Goal: Task Accomplishment & Management: Complete application form

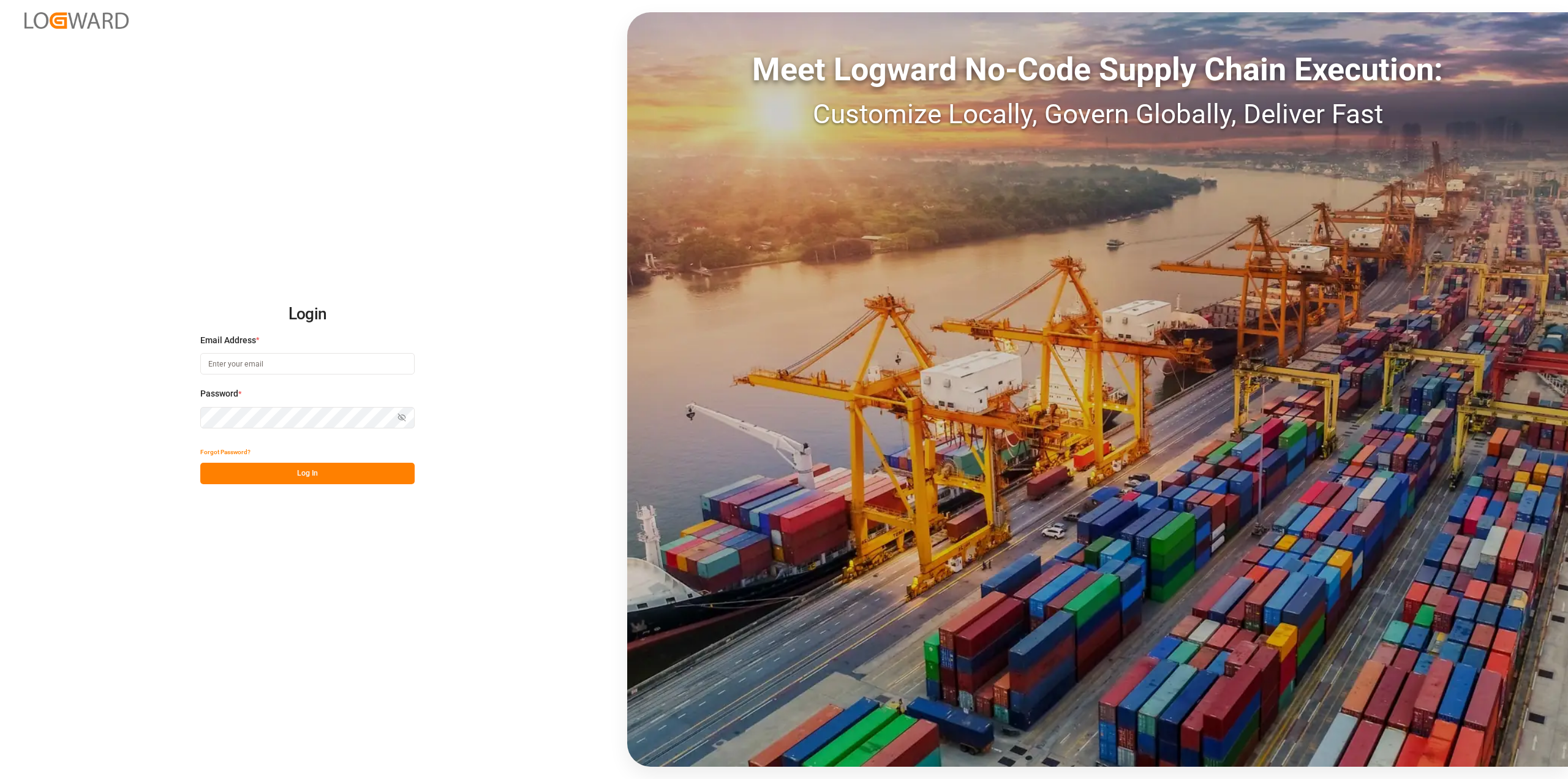
click at [270, 369] on input at bounding box center [307, 363] width 214 height 22
type input "[PERSON_NAME][EMAIL_ADDRESS][PERSON_NAME][DOMAIN_NAME]"
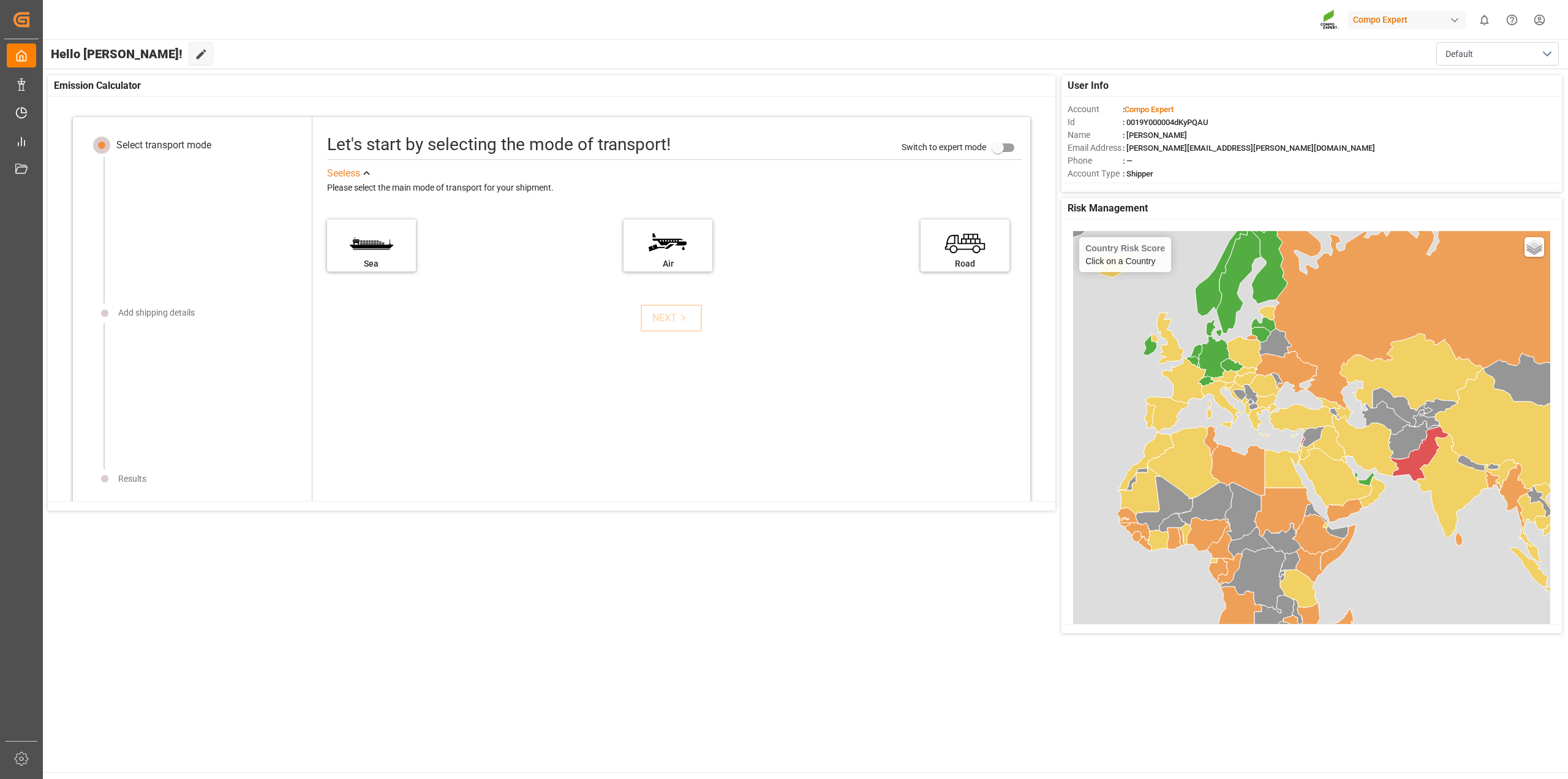
click at [1417, 456] on icon at bounding box center [1419, 453] width 59 height 55
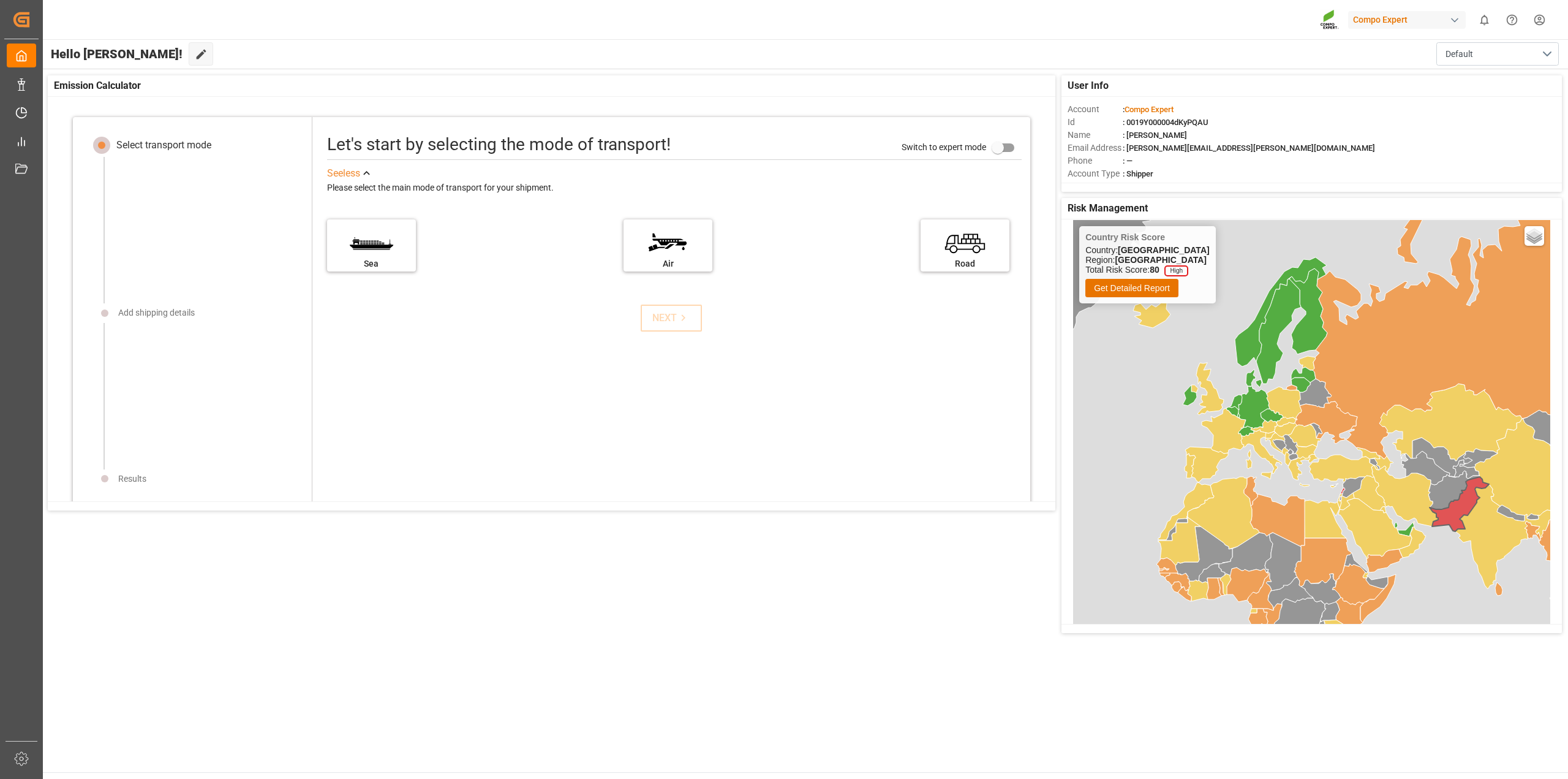
drag, startPoint x: 1322, startPoint y: 426, endPoint x: 1363, endPoint y: 488, distance: 74.3
click at [1363, 488] on icon at bounding box center [1370, 492] width 34 height 35
click at [1254, 399] on icon at bounding box center [1255, 408] width 31 height 43
click at [1216, 465] on icon at bounding box center [1209, 465] width 43 height 35
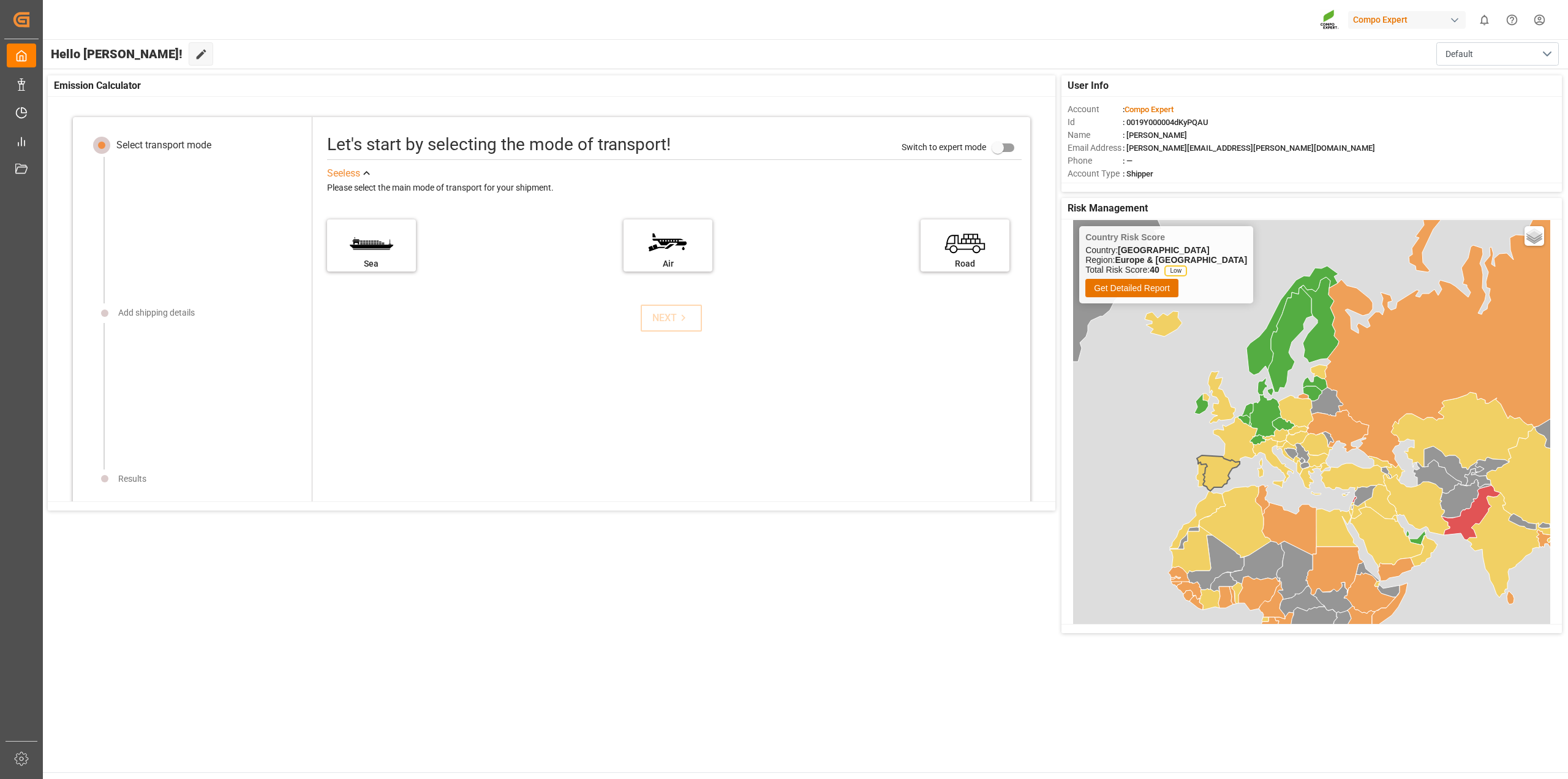
click at [1292, 531] on icon at bounding box center [1288, 529] width 55 height 53
click at [1263, 498] on icon at bounding box center [1262, 499] width 14 height 29
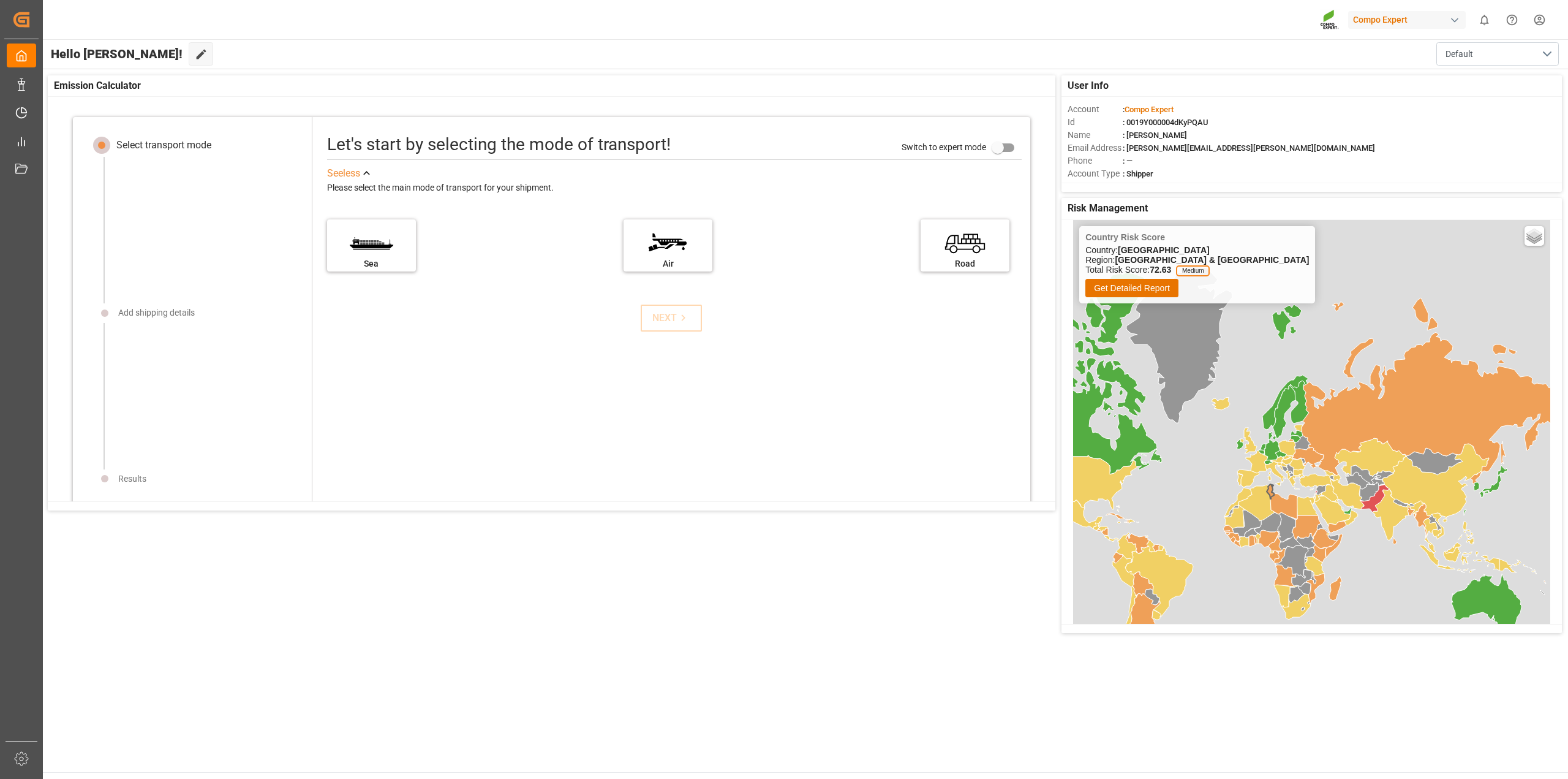
click at [1220, 406] on icon at bounding box center [1221, 404] width 18 height 12
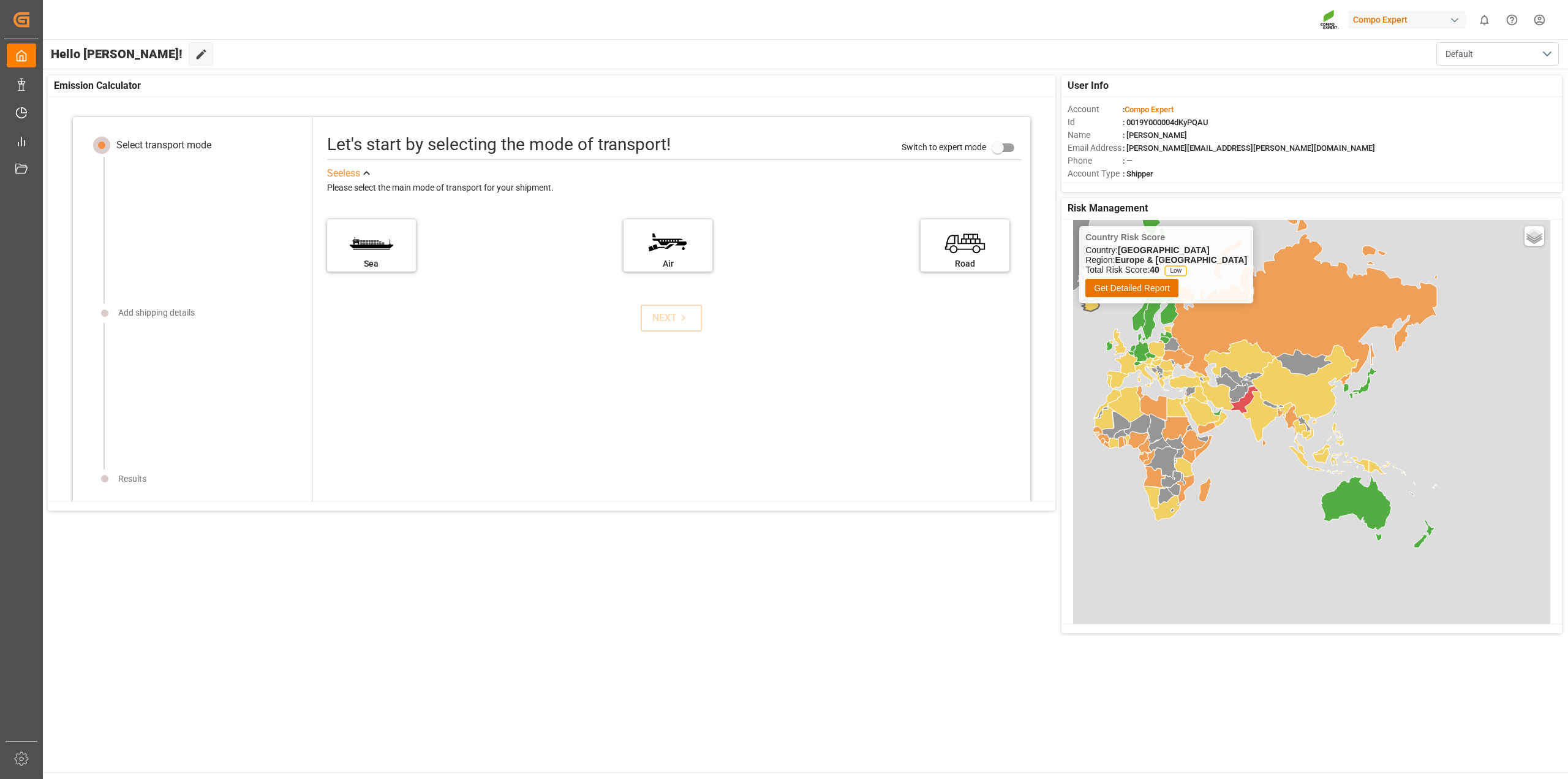
drag, startPoint x: 1318, startPoint y: 512, endPoint x: 1187, endPoint y: 413, distance: 164.2
click at [1187, 413] on div "Country Risk Score Country: [GEOGRAPHIC_DATA] Region: [GEOGRAPHIC_DATA] & [GEOG…" at bounding box center [1311, 530] width 477 height 621
click at [1243, 402] on icon at bounding box center [1244, 399] width 29 height 28
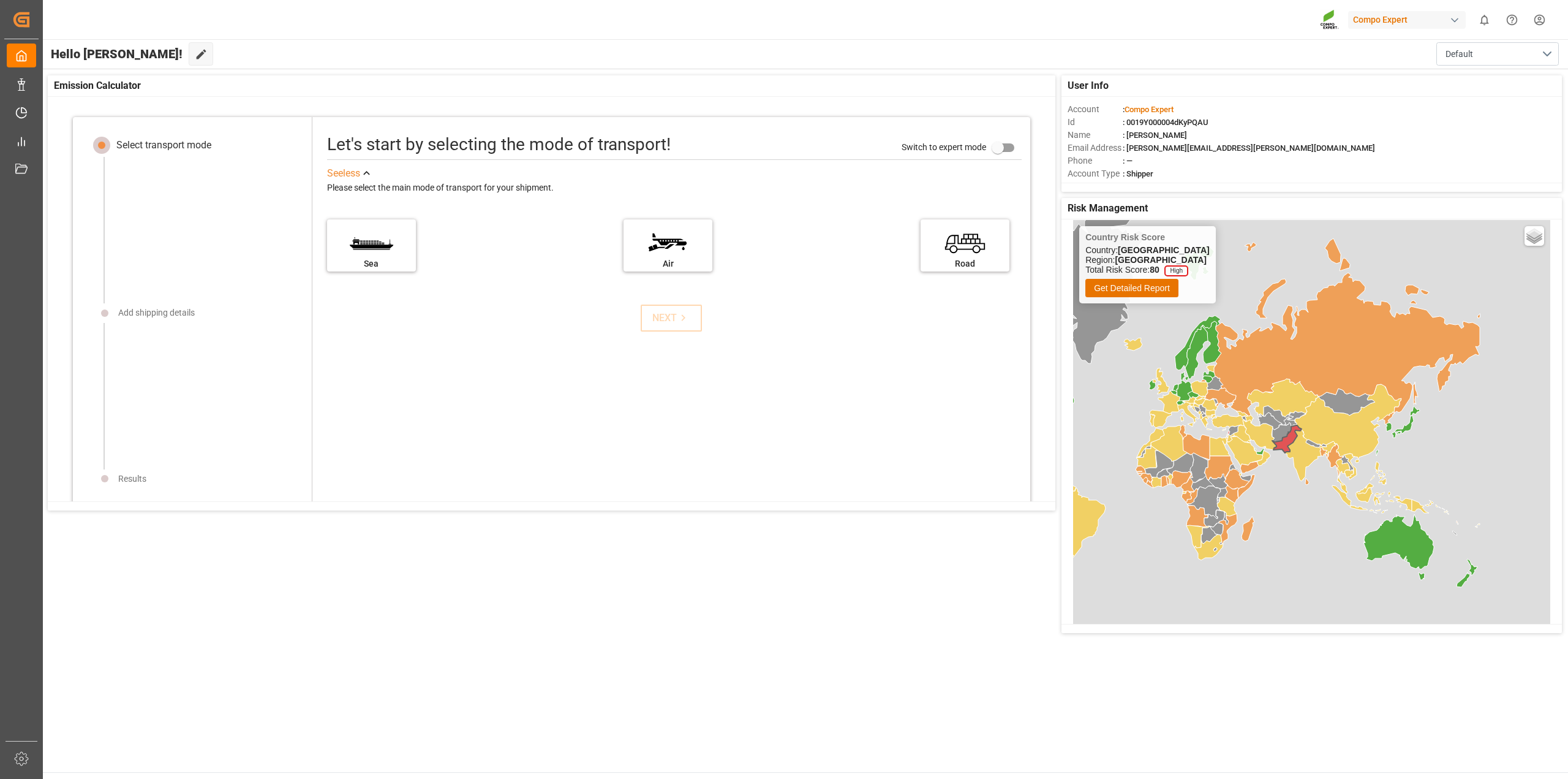
drag, startPoint x: 1195, startPoint y: 406, endPoint x: 1238, endPoint y: 446, distance: 58.7
click at [1238, 446] on icon at bounding box center [1244, 451] width 36 height 30
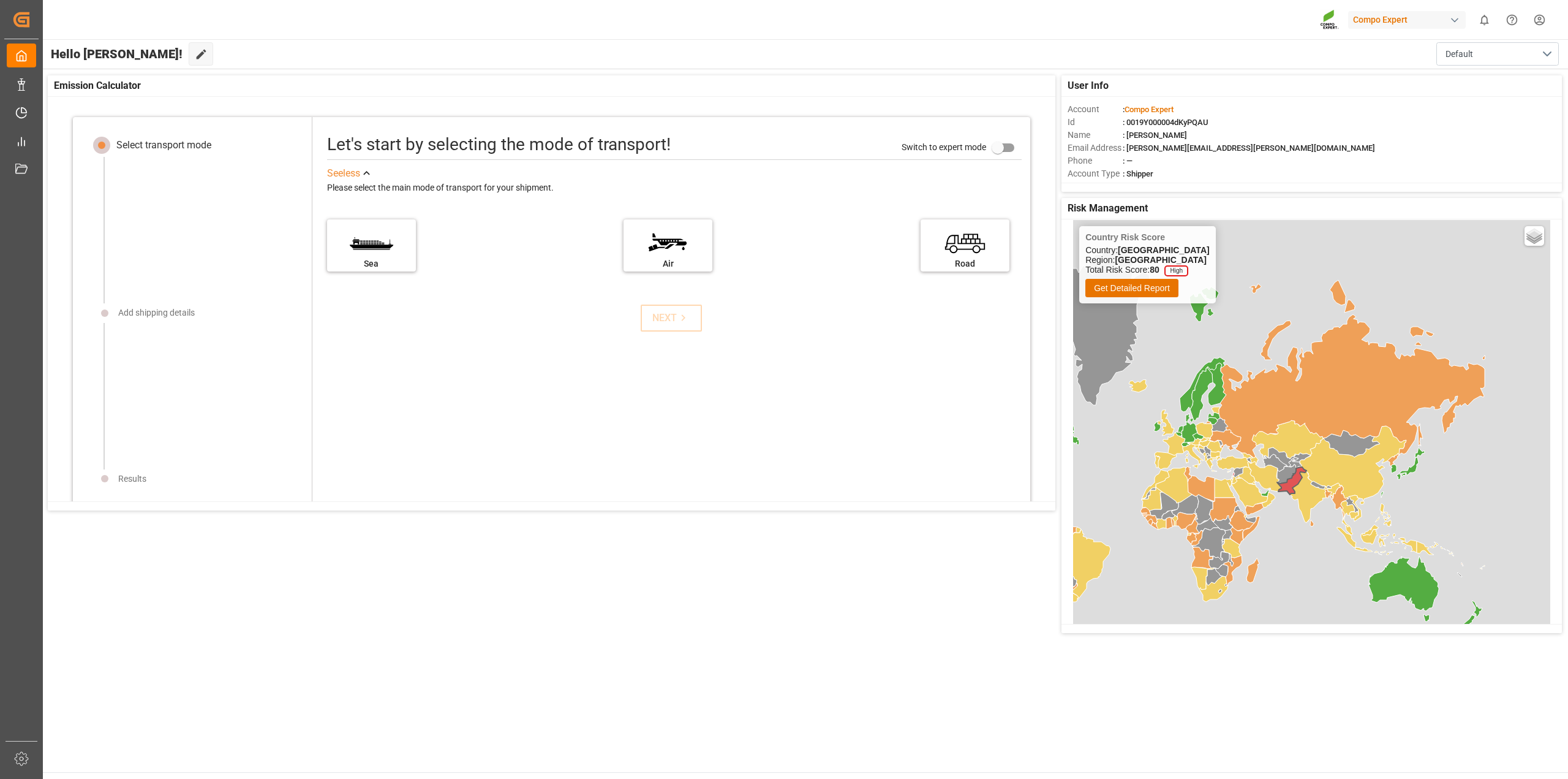
drag, startPoint x: 1183, startPoint y: 455, endPoint x: 1207, endPoint y: 472, distance: 29.4
click at [1207, 472] on div "Country Risk Score Country: [GEOGRAPHIC_DATA] Region: [GEOGRAPHIC_DATA] Total R…" at bounding box center [1311, 530] width 477 height 621
click at [1151, 288] on button "Get Detailed Report" at bounding box center [1131, 288] width 93 height 18
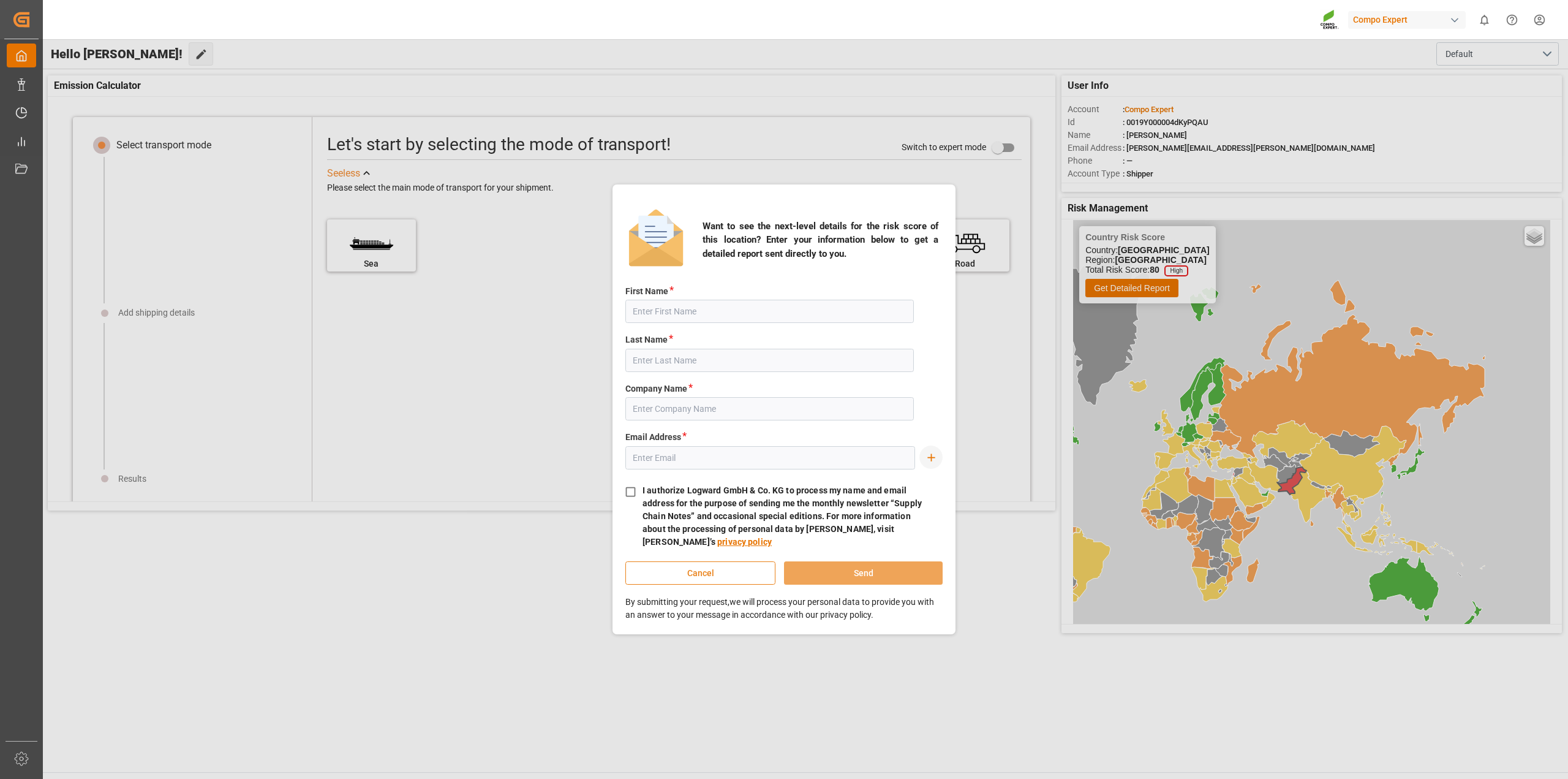
click at [663, 571] on button "Cancel" at bounding box center [700, 573] width 150 height 23
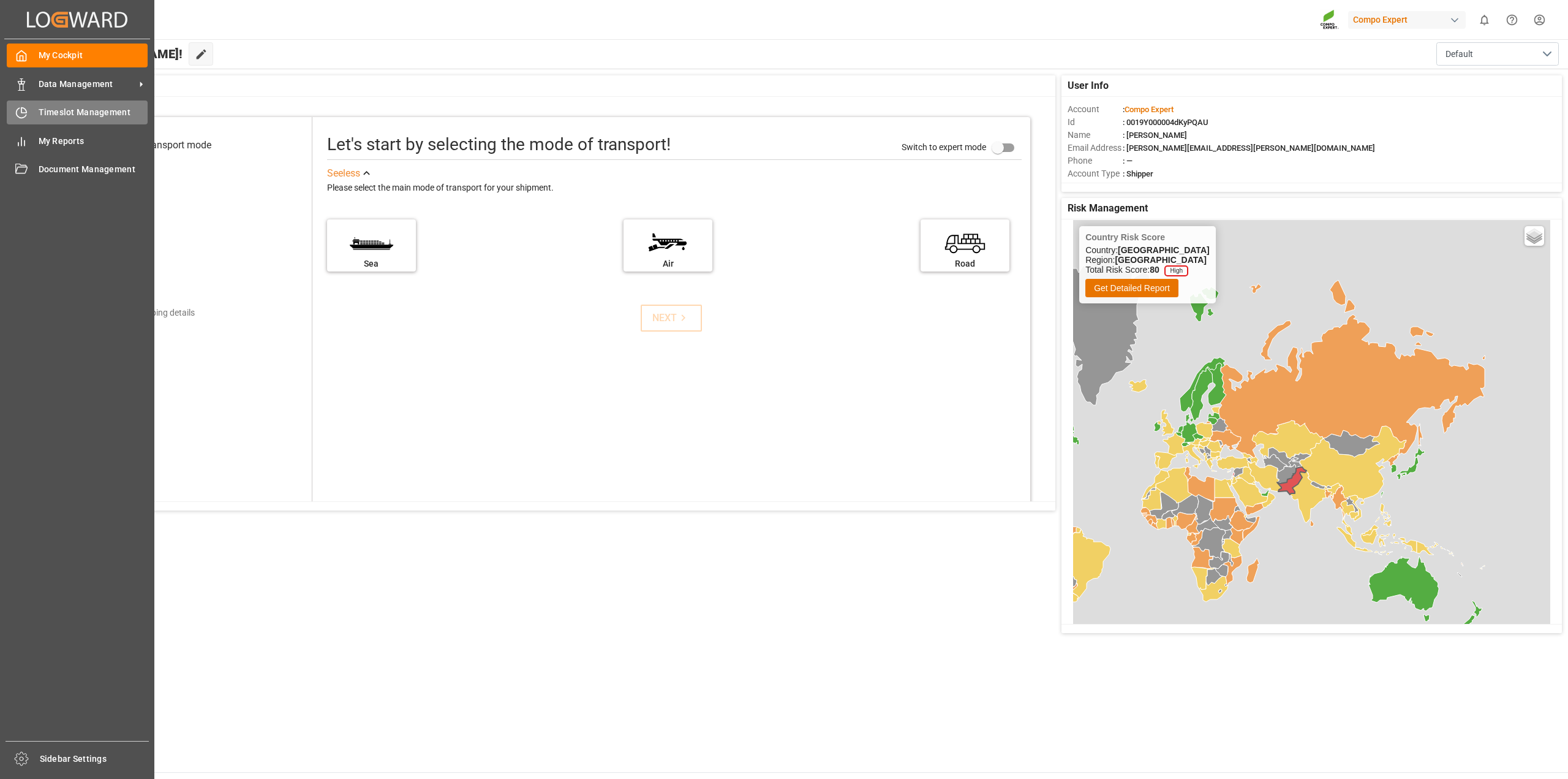
click at [20, 117] on icon at bounding box center [22, 113] width 12 height 12
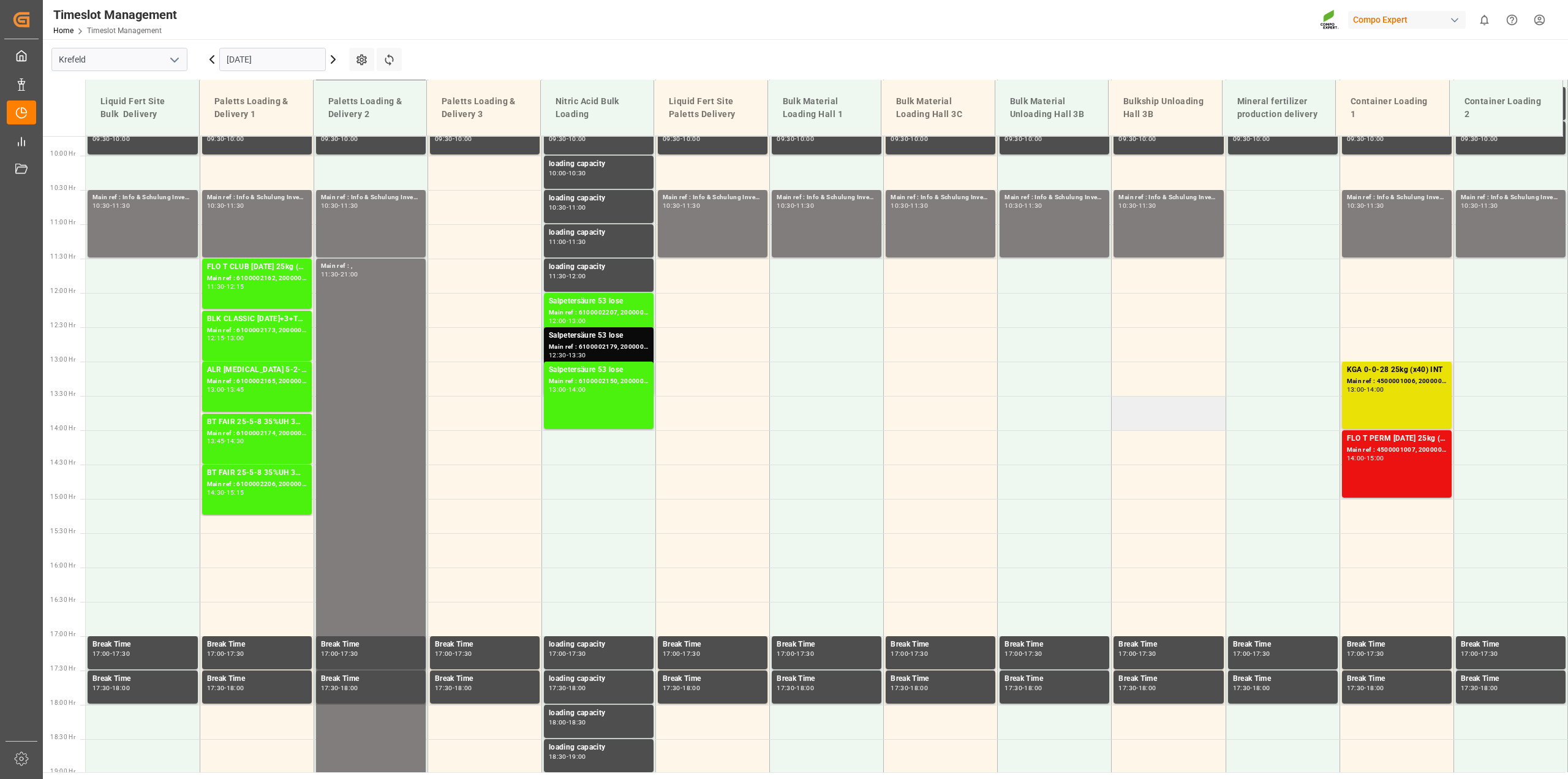
scroll to position [590, 0]
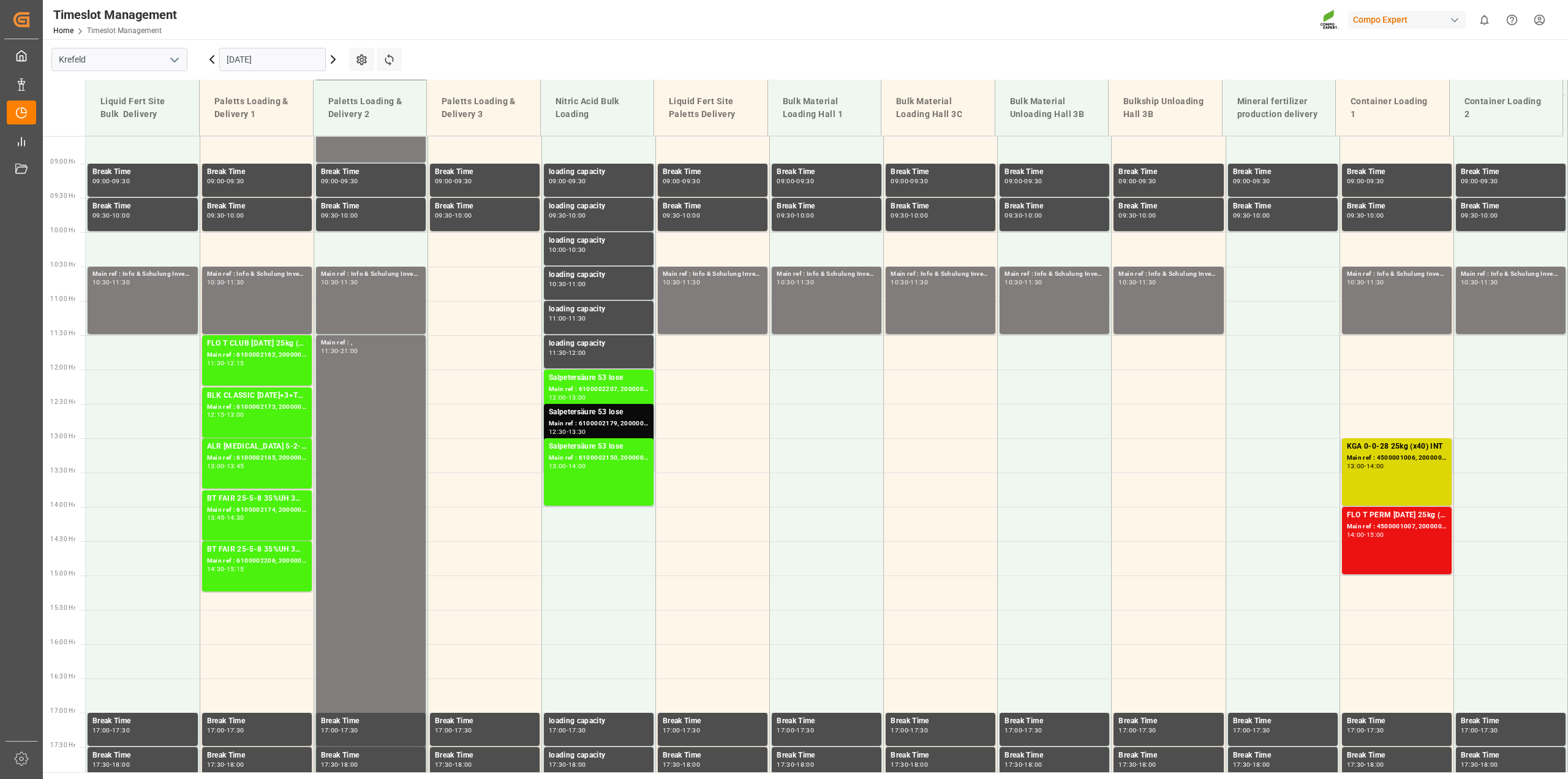
click at [1384, 468] on div "13:00 - 14:00" at bounding box center [1397, 466] width 100 height 7
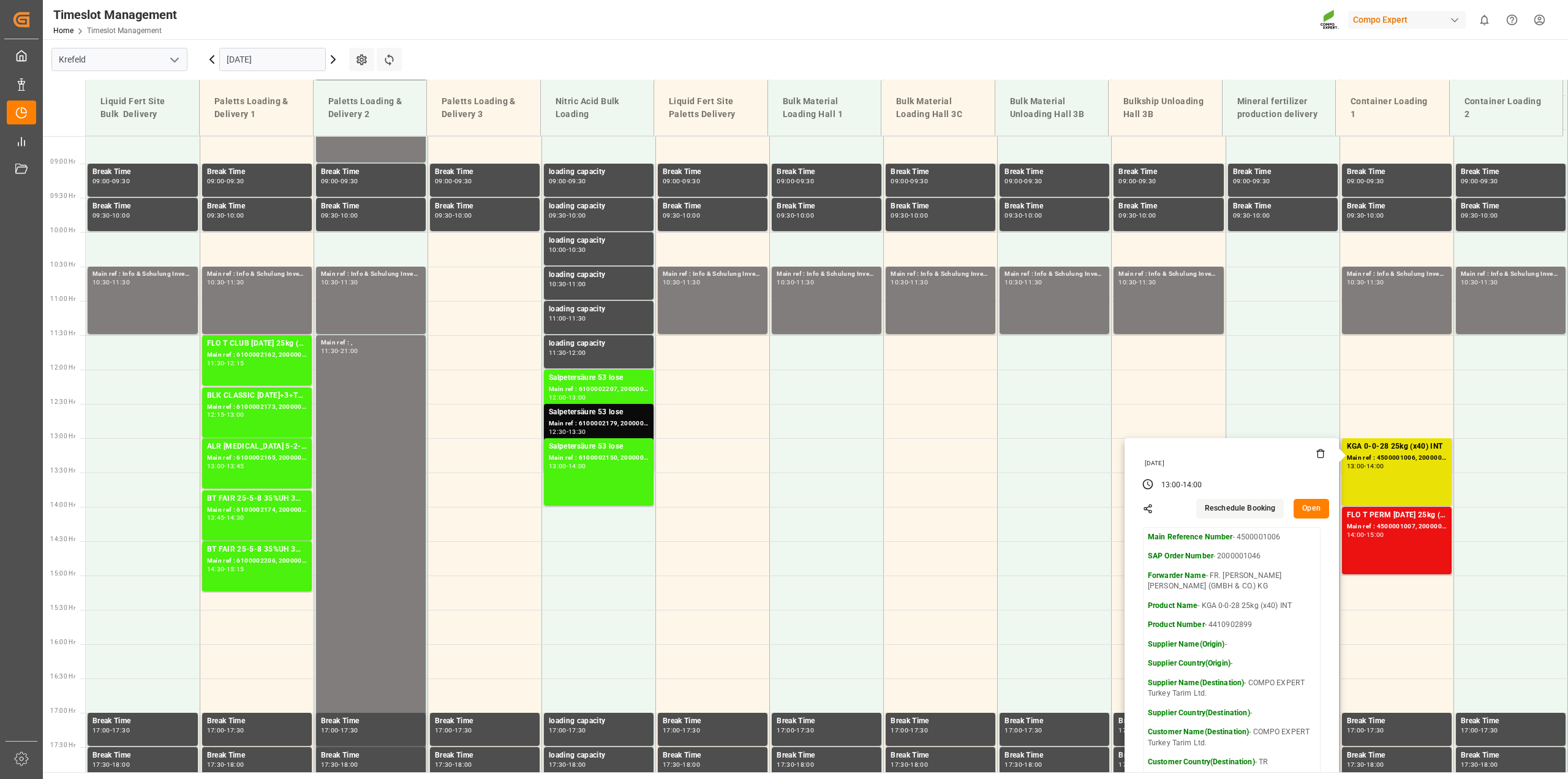
click at [1295, 503] on button "Open" at bounding box center [1311, 509] width 35 height 20
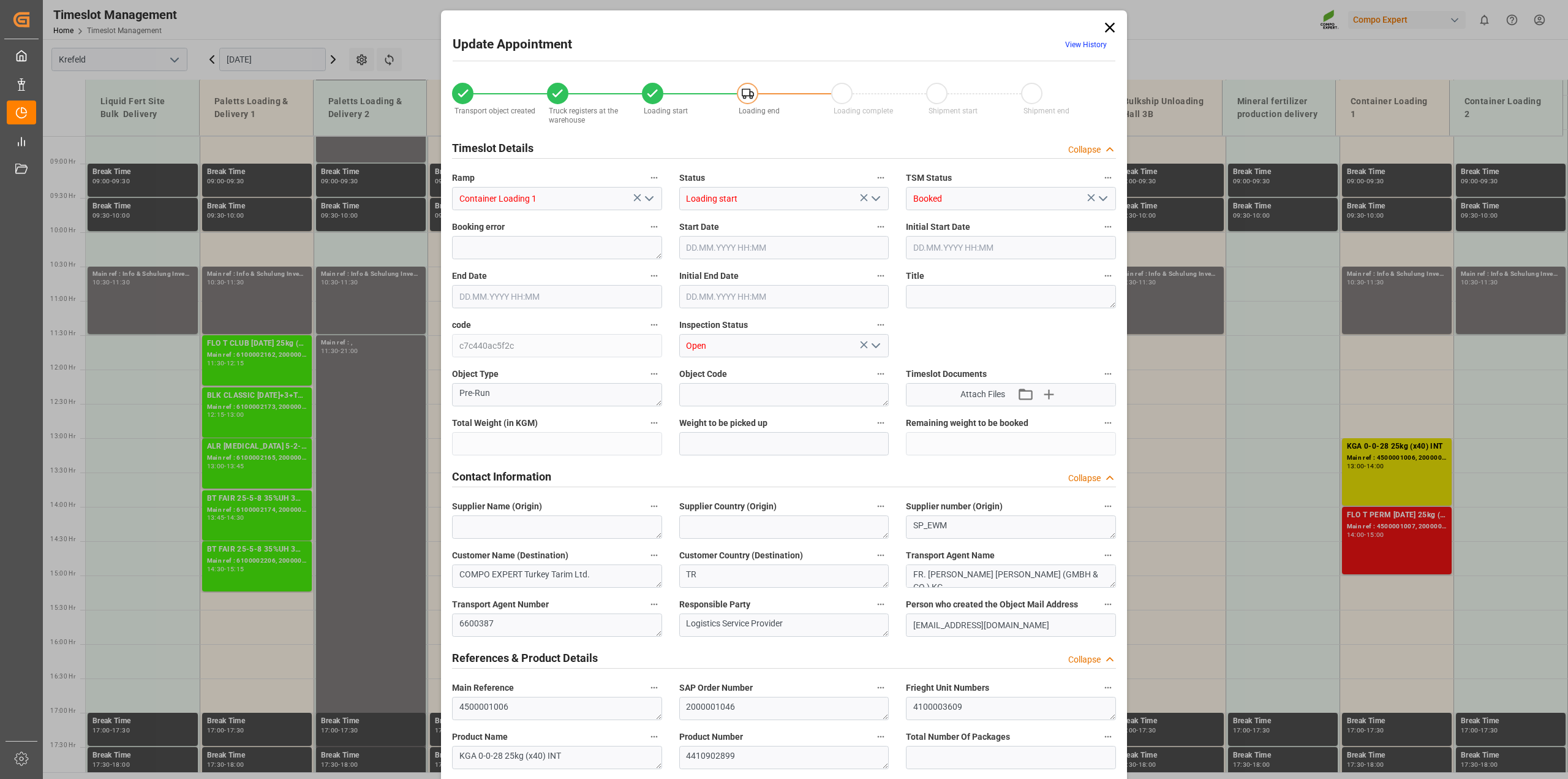
type input "26312"
type input "0"
type input "[DATE] 13:00"
type input "[DATE] 14:00"
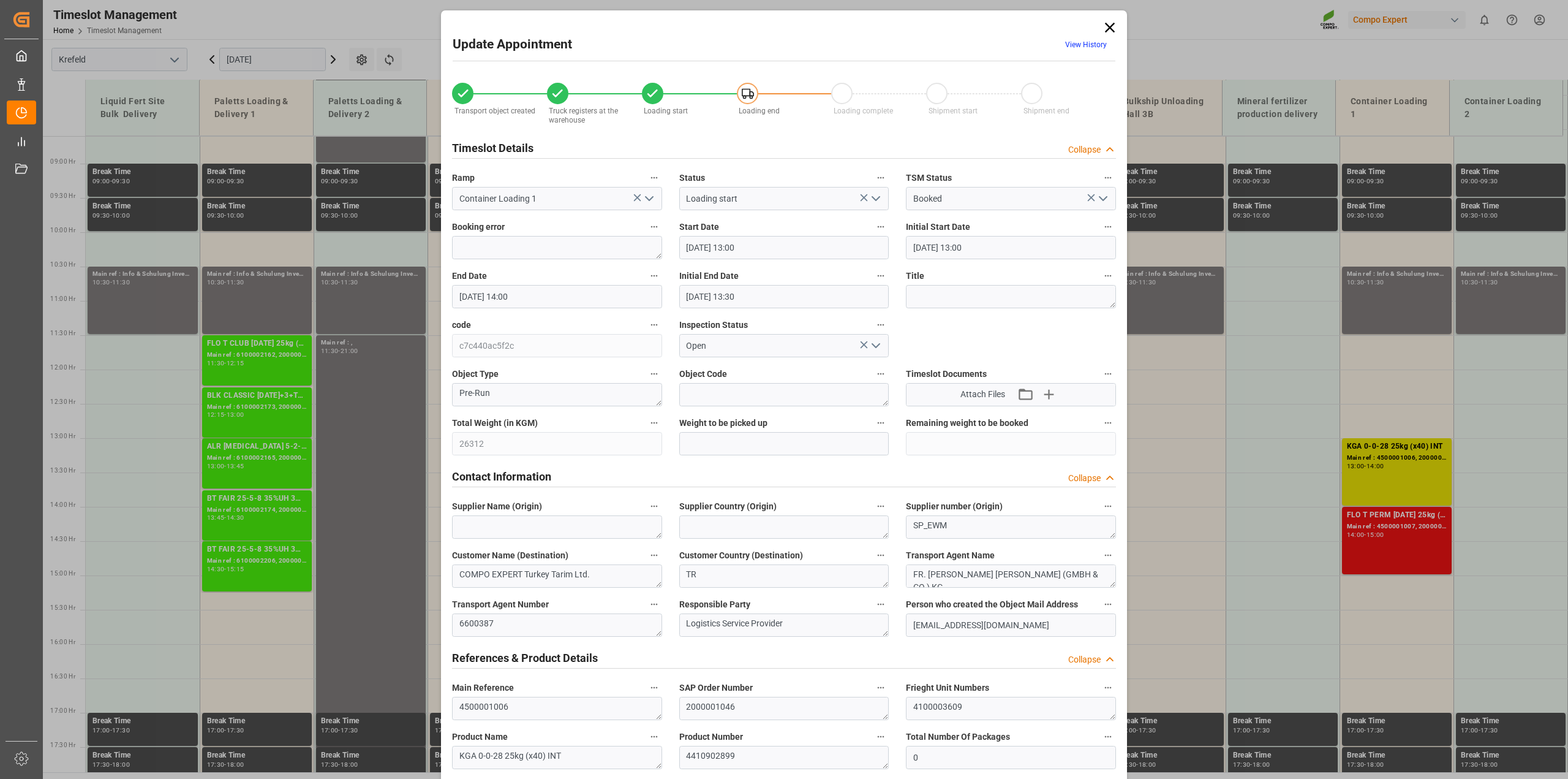
type input "[DATE] 13:30"
type input "[DATE] 12:00"
type input "[DATE] 14:07"
type input "[DATE] 10:12"
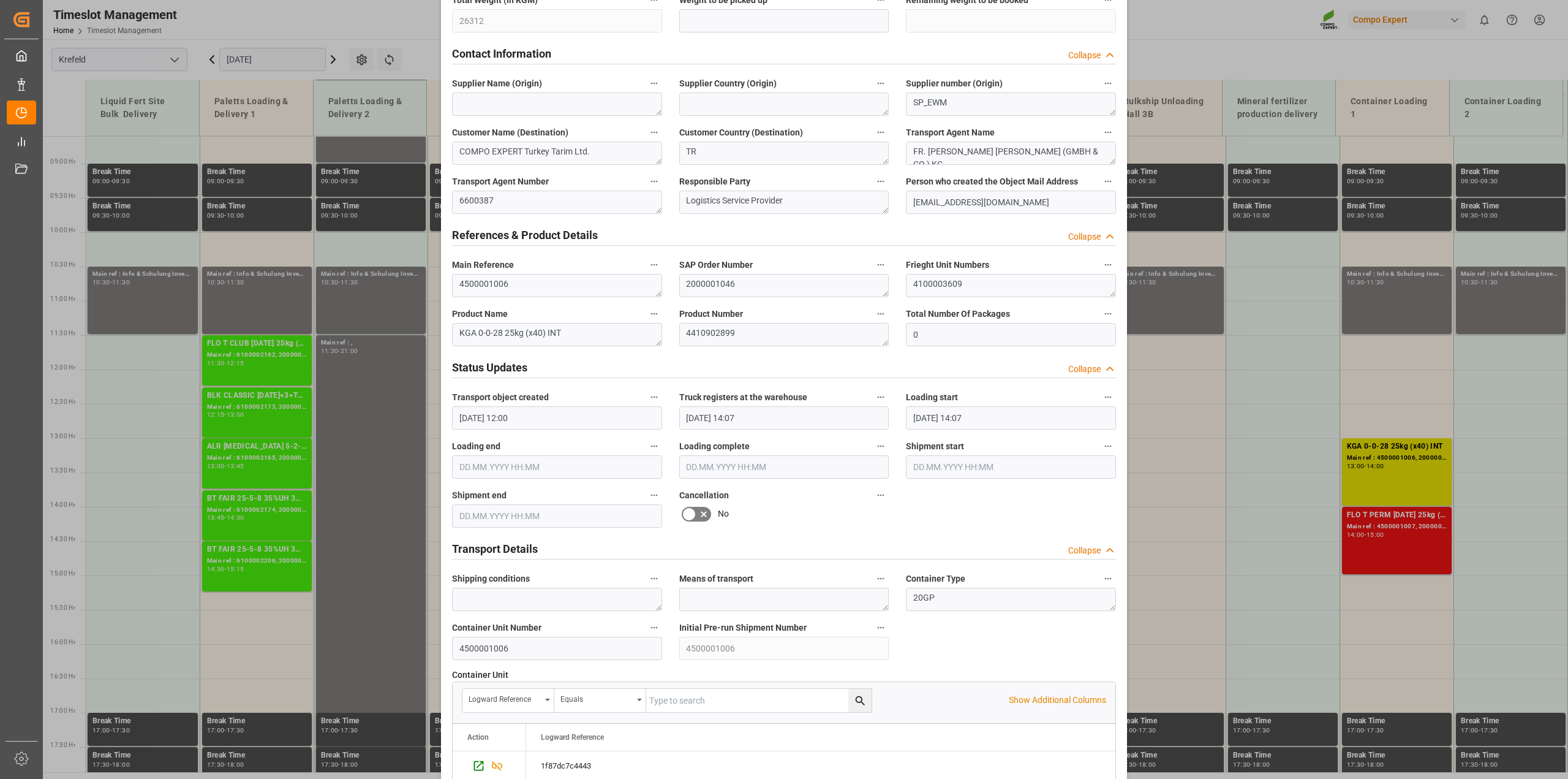
scroll to position [536, 0]
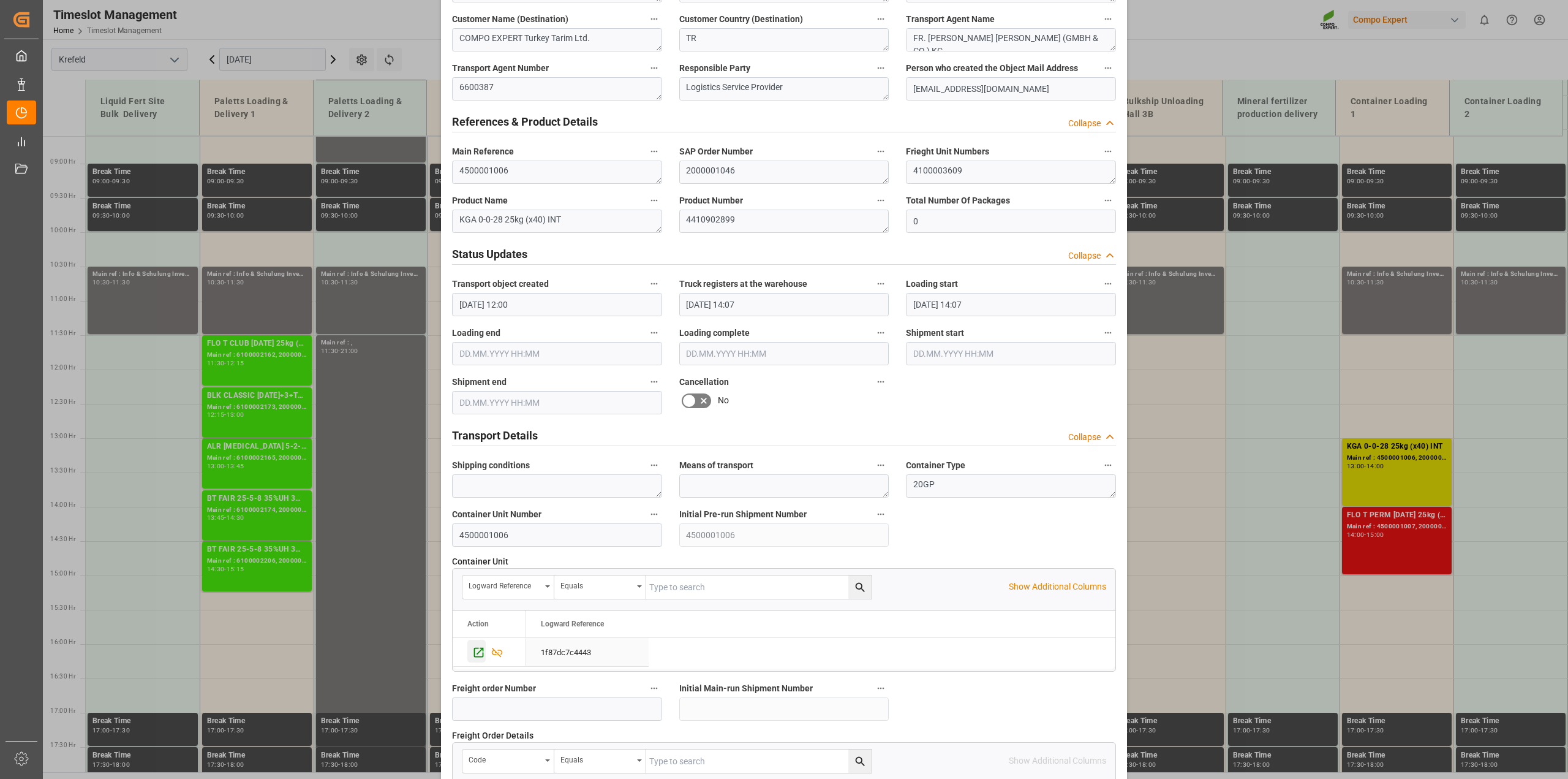
click at [472, 650] on icon "Press SPACE to select this row." at bounding box center [478, 652] width 13 height 13
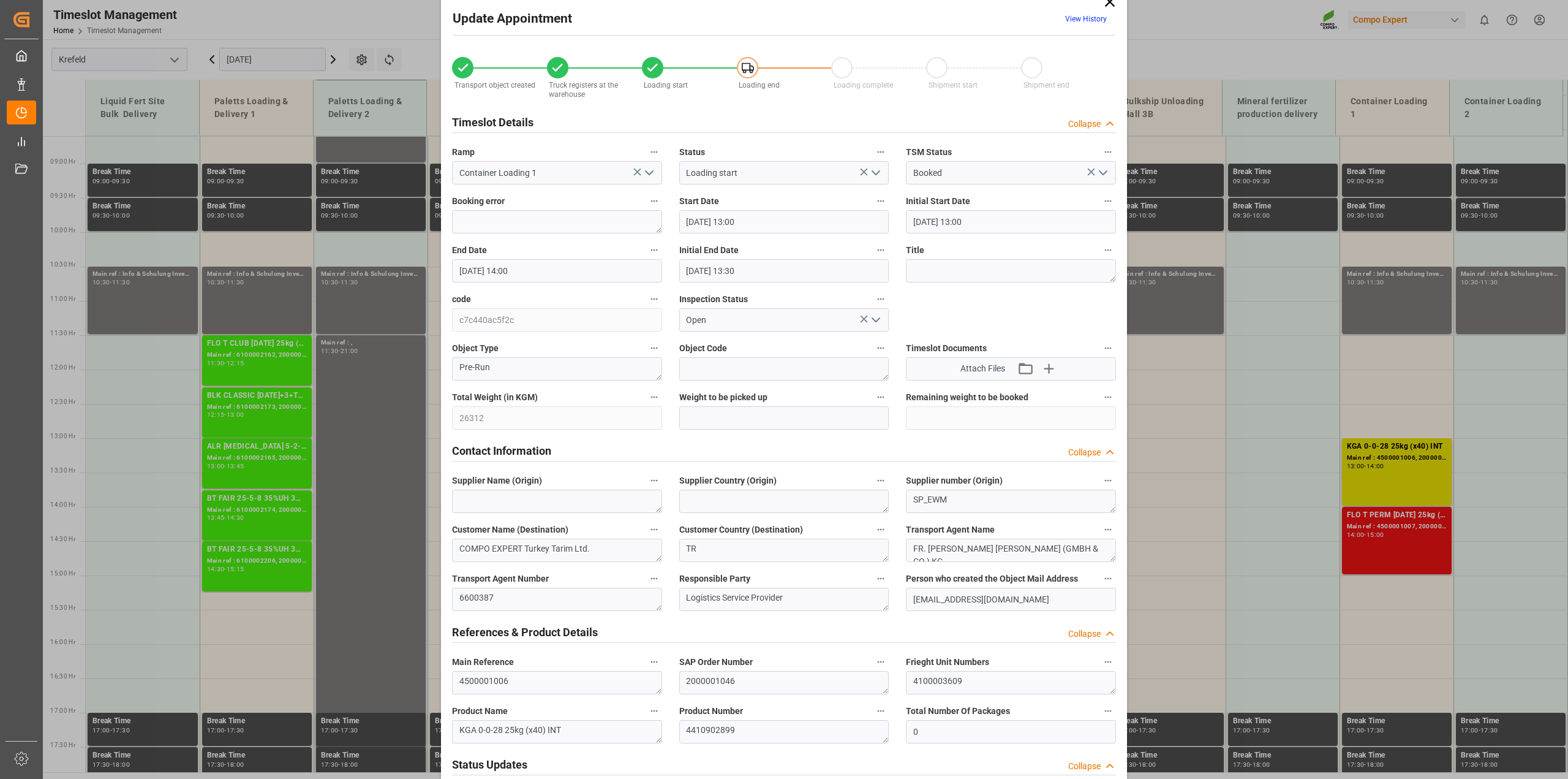
scroll to position [0, 0]
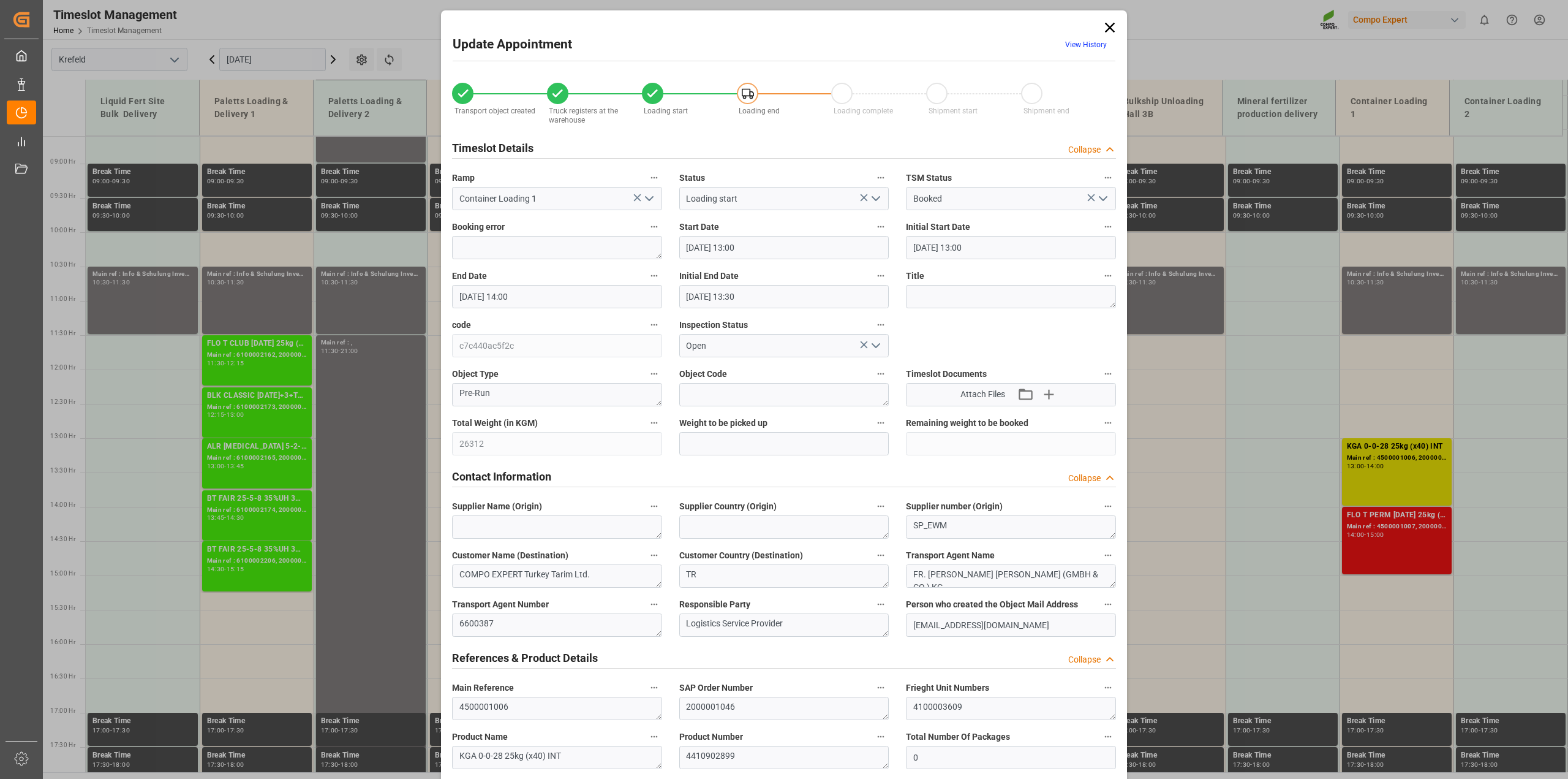
click at [1110, 31] on icon at bounding box center [1110, 28] width 10 height 10
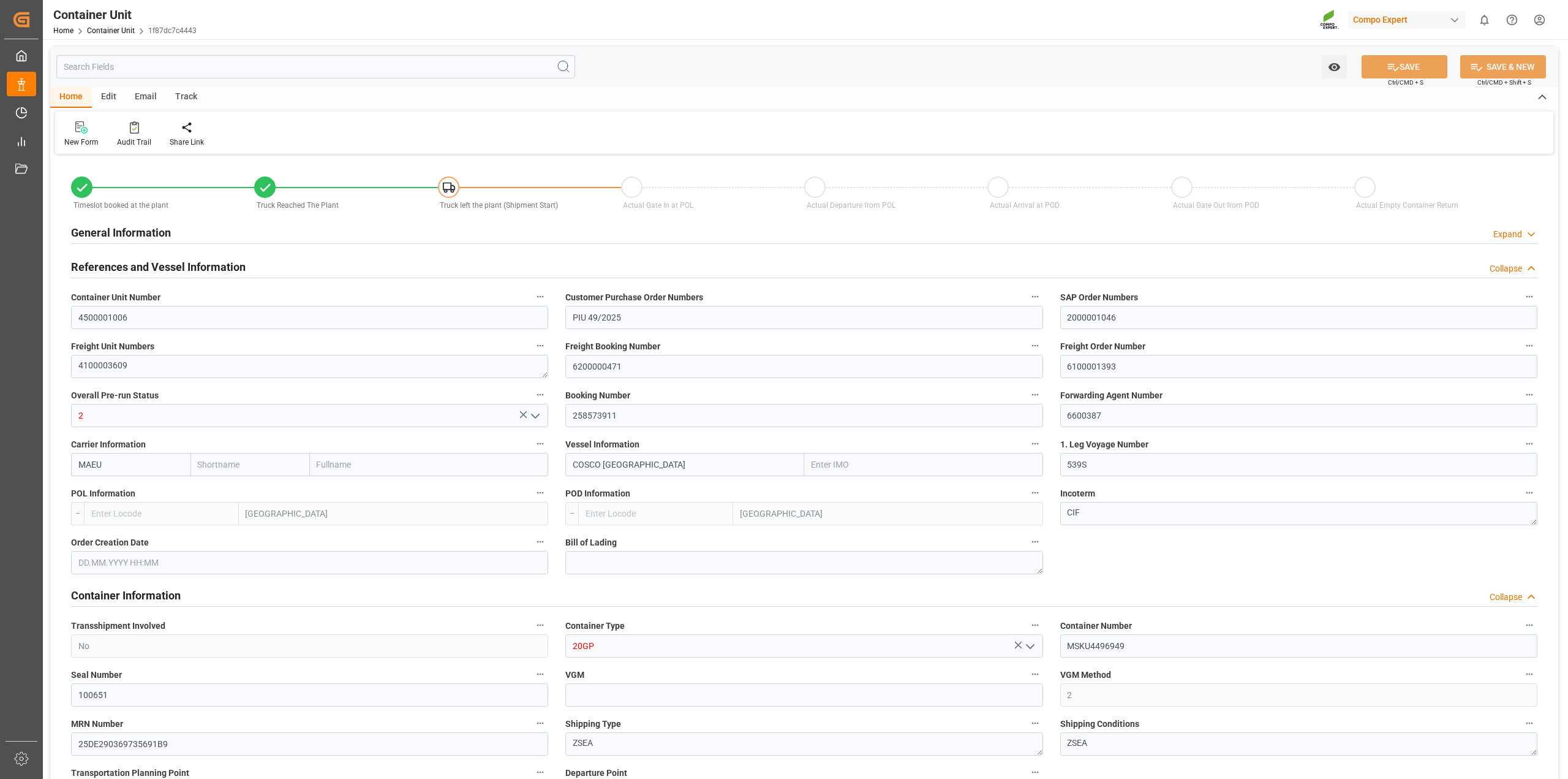
type input "Maersk"
type input "Maersk Line AS"
type input "9448748"
type input "BEANR"
type input "TRIZM"
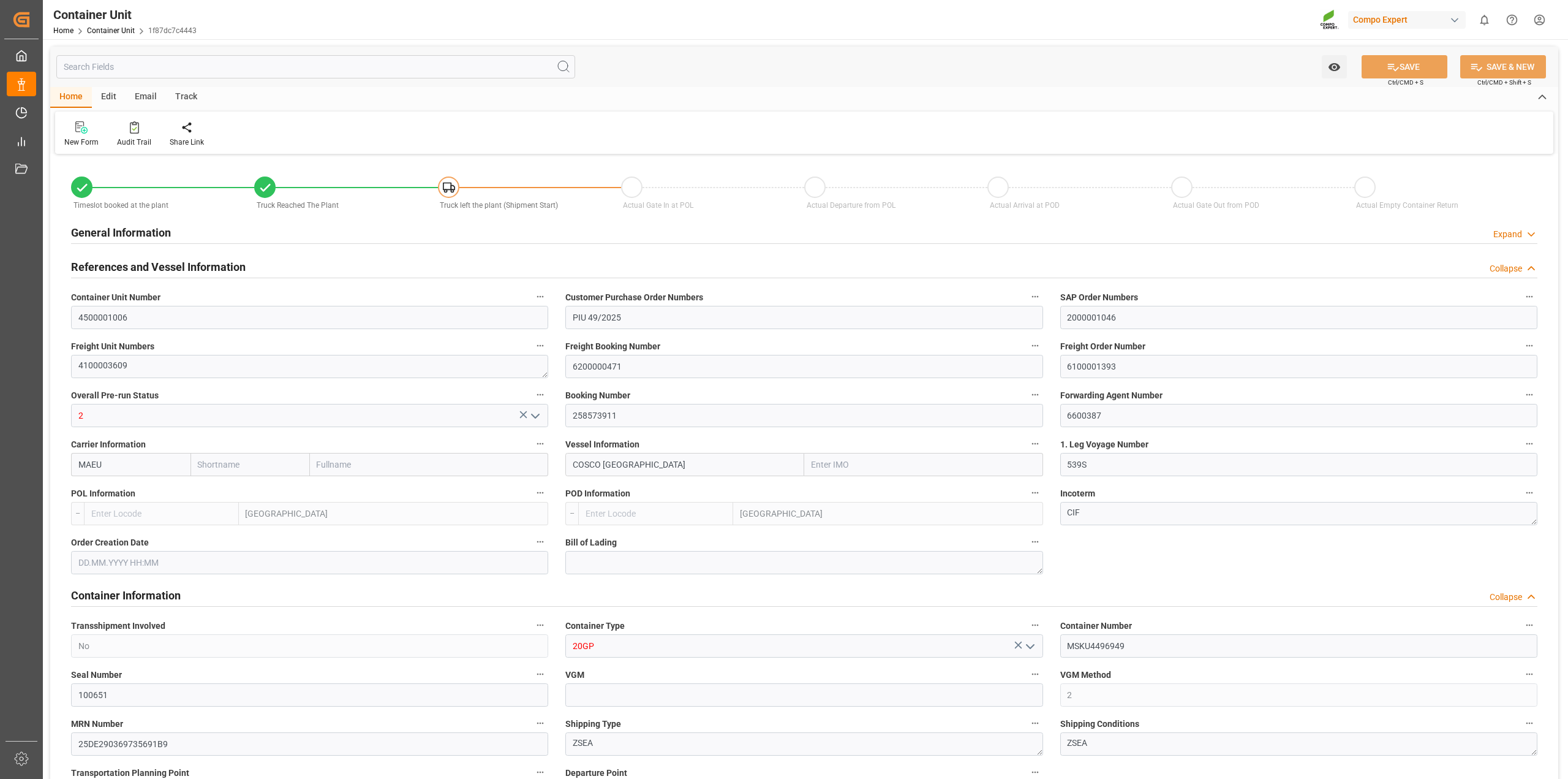
type input "7"
type input "0"
type input "8"
type input "0"
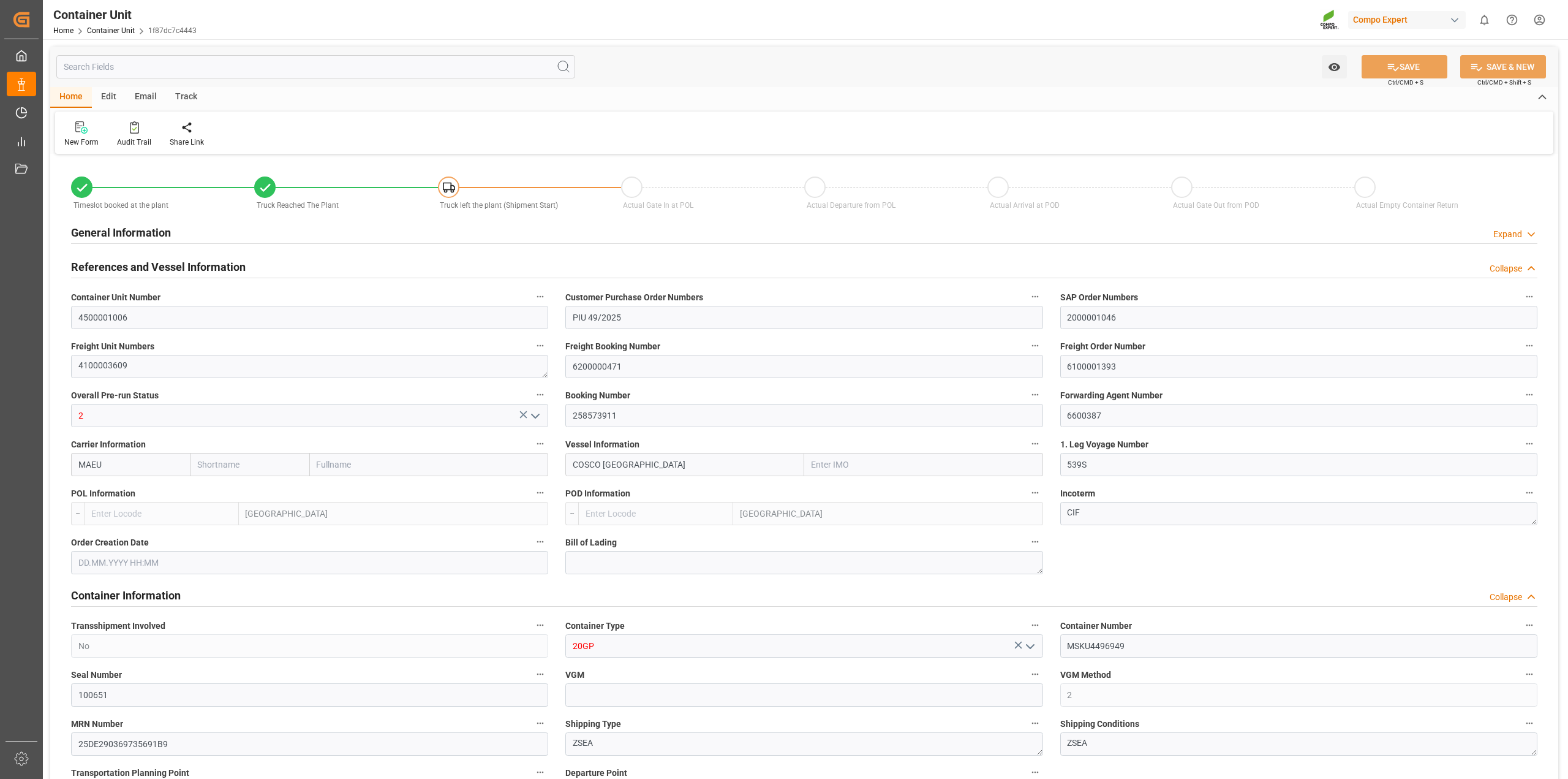
type input "26312"
type input "BEANR"
type input "TRIZM"
type input "[DATE] 12:00"
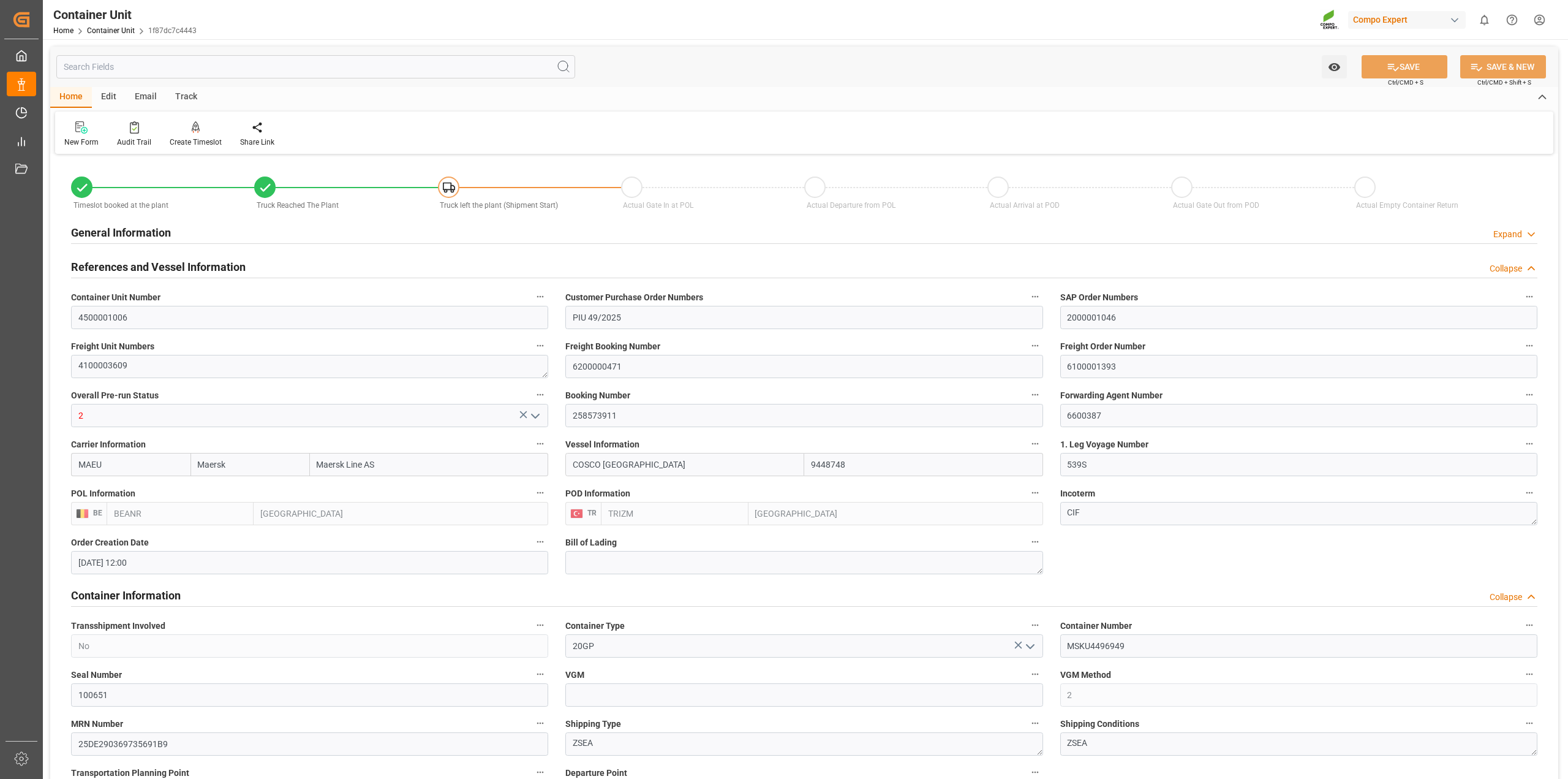
type input "[DATE] 14:07"
type input "[DATE]"
type input "05.10.2025 03:00"
type input "18.10.2025 03:00"
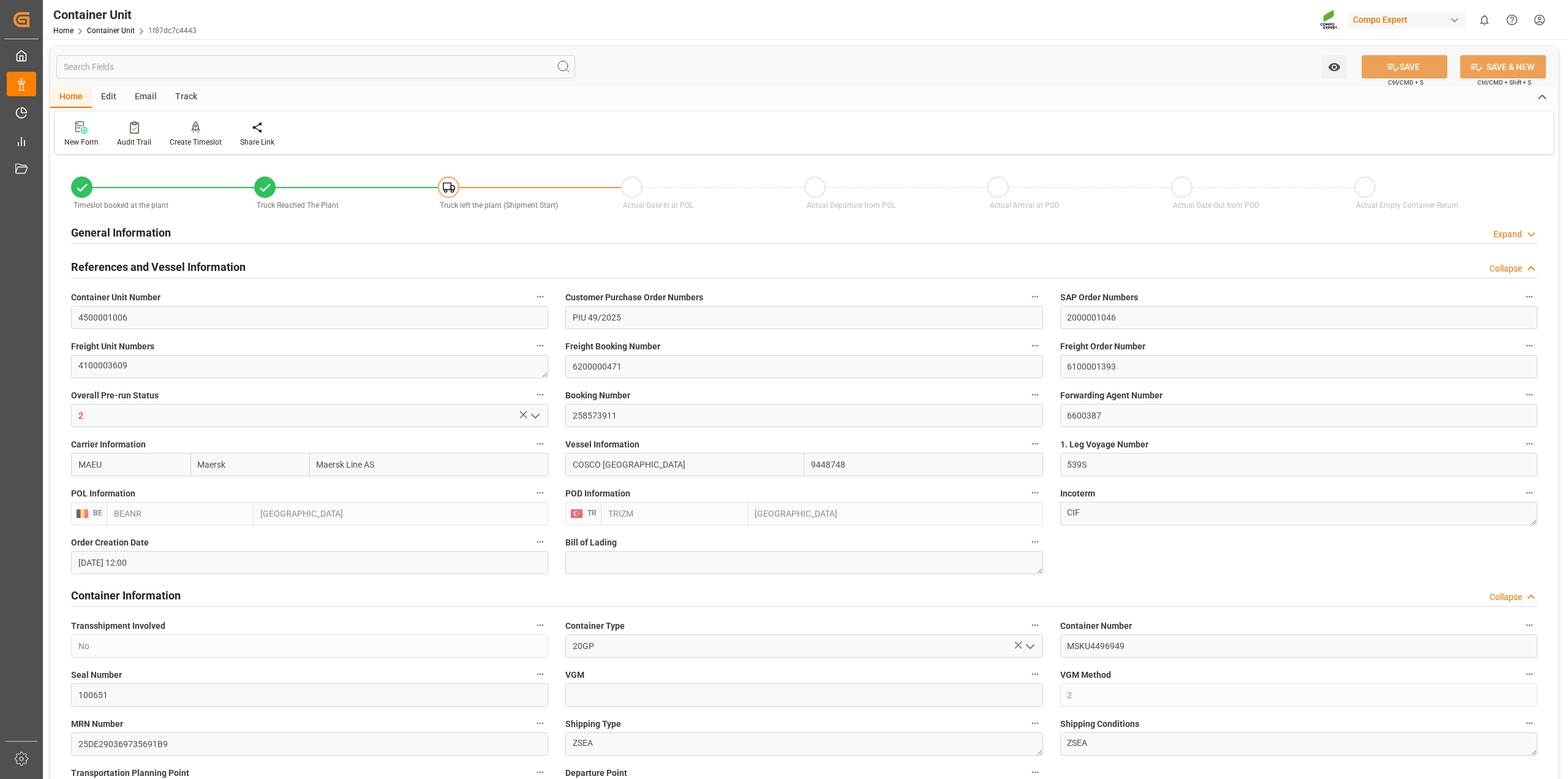
type input "18.10.2025 03:00"
click at [246, 65] on input "text" at bounding box center [316, 67] width 519 height 23
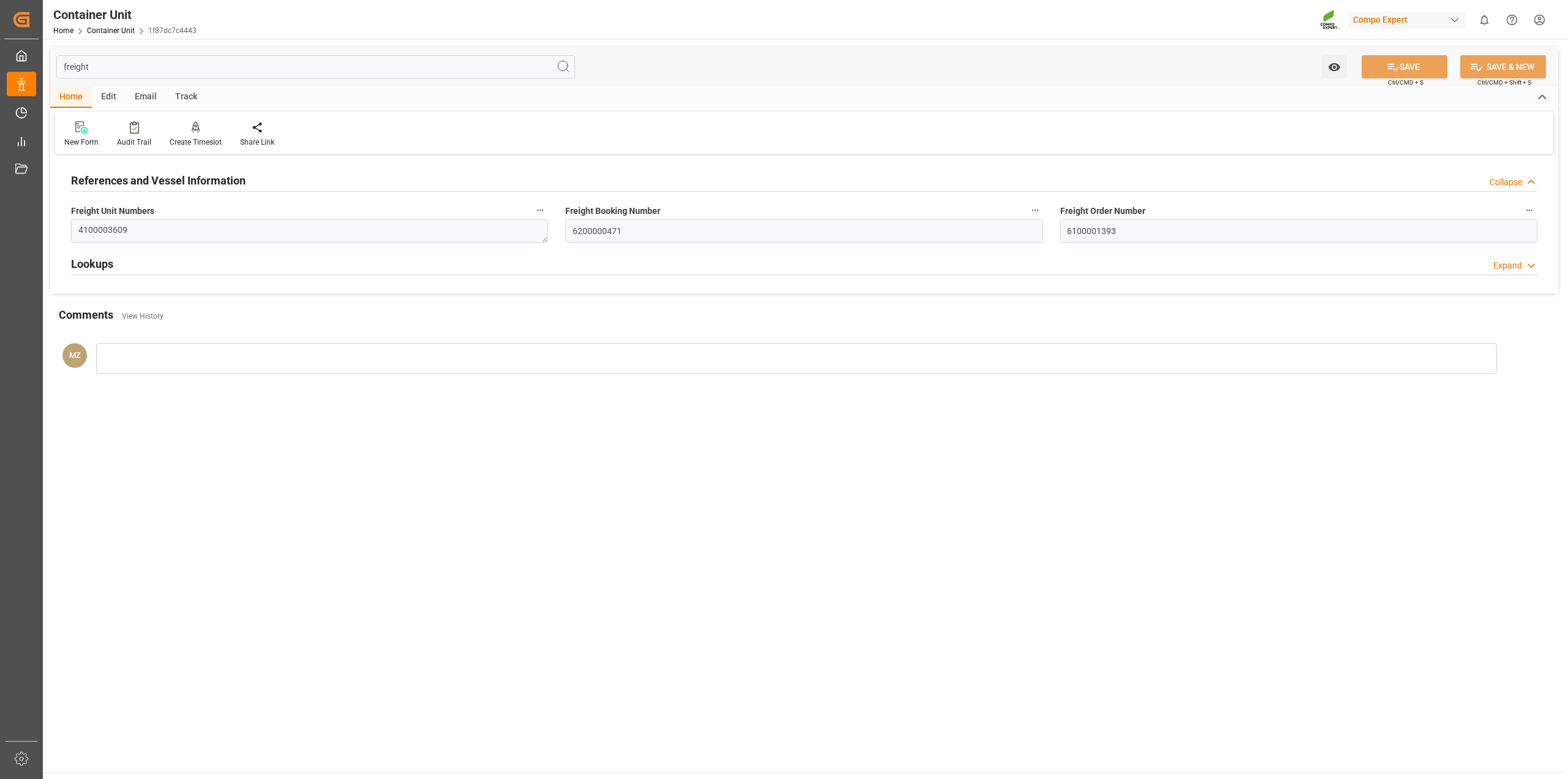
type input "freight"
drag, startPoint x: 1133, startPoint y: 231, endPoint x: 822, endPoint y: 191, distance: 313.6
click at [819, 190] on div "References and Vessel Information Collapse Freight Unit Numbers 4100003609 Frei…" at bounding box center [804, 225] width 1508 height 136
